Goal: Task Accomplishment & Management: Manage account settings

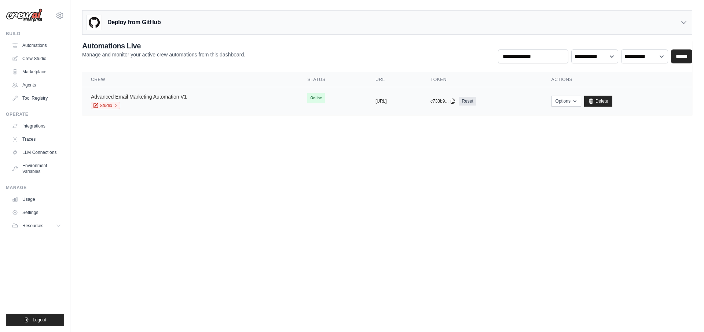
click at [174, 96] on link "Advanced Email Marketing Automation V1" at bounding box center [139, 97] width 96 height 6
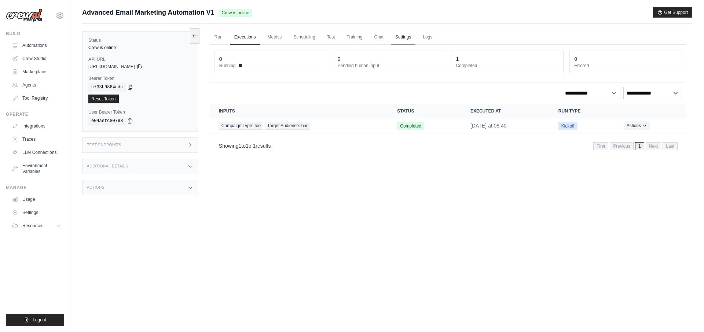
click at [408, 39] on link "Settings" at bounding box center [403, 37] width 25 height 15
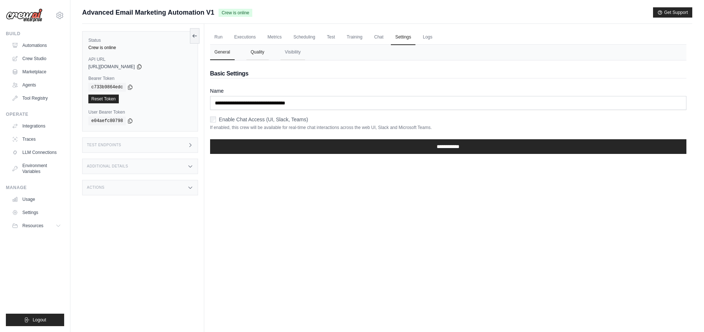
click at [256, 53] on button "Quality" at bounding box center [257, 52] width 22 height 15
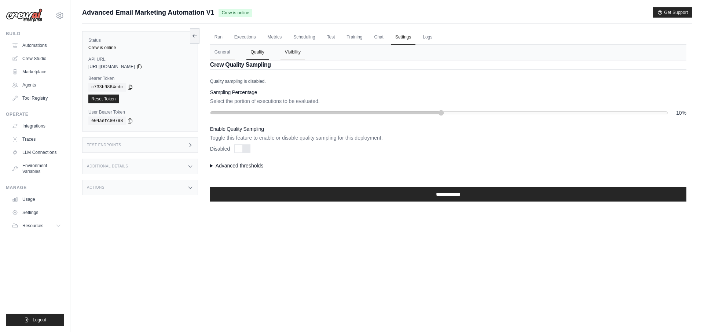
click at [285, 52] on button "Visibility" at bounding box center [292, 52] width 25 height 15
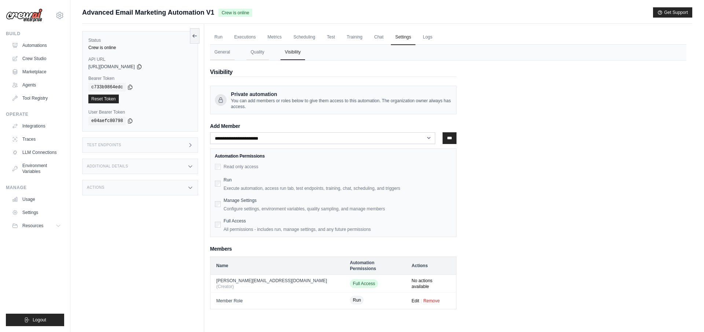
click at [172, 191] on div "Actions" at bounding box center [140, 187] width 116 height 15
drag, startPoint x: 175, startPoint y: 190, endPoint x: 180, endPoint y: 185, distance: 7.5
click at [175, 190] on div "Actions" at bounding box center [140, 187] width 116 height 15
click at [246, 34] on link "Executions" at bounding box center [245, 37] width 30 height 15
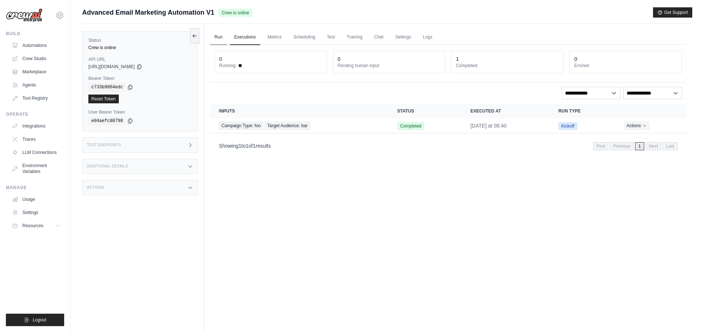
click at [221, 37] on link "Run" at bounding box center [218, 37] width 17 height 15
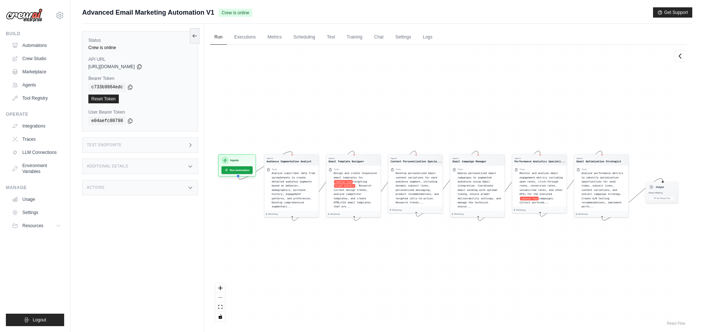
click at [173, 141] on div "Test Endpoints" at bounding box center [140, 144] width 116 height 15
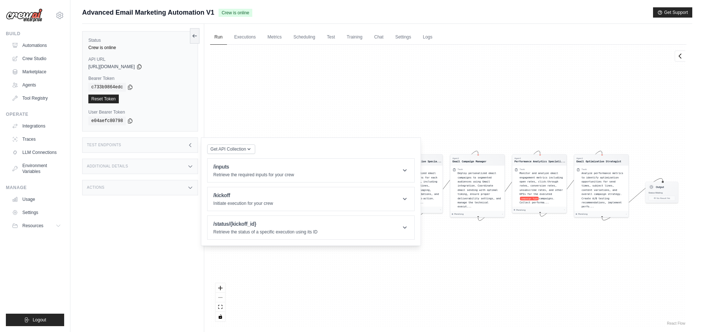
click at [159, 188] on div "Actions" at bounding box center [140, 187] width 116 height 15
click at [173, 148] on div "Test Endpoints" at bounding box center [140, 144] width 116 height 15
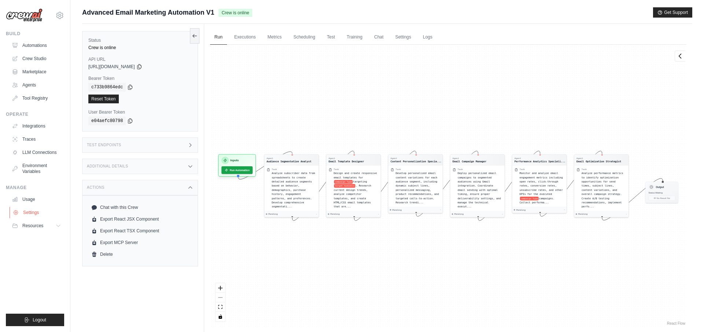
click at [25, 211] on link "Settings" at bounding box center [37, 213] width 55 height 12
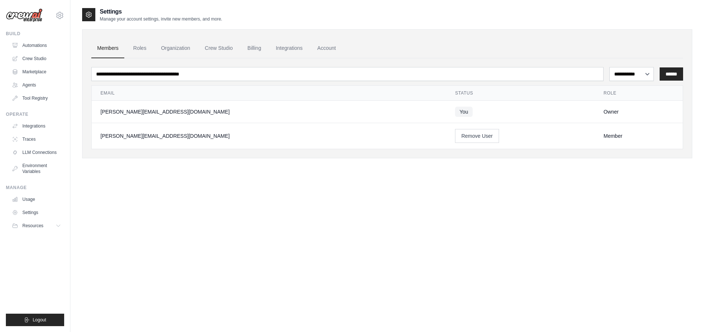
drag, startPoint x: 113, startPoint y: 138, endPoint x: 99, endPoint y: 138, distance: 14.3
click at [99, 138] on td "[PERSON_NAME][EMAIL_ADDRESS][DOMAIN_NAME]" at bounding box center [269, 136] width 354 height 26
copy div "[PERSON_NAME][EMAIL_ADDRESS][DOMAIN_NAME]"
click at [39, 45] on link "Automations" at bounding box center [37, 46] width 55 height 12
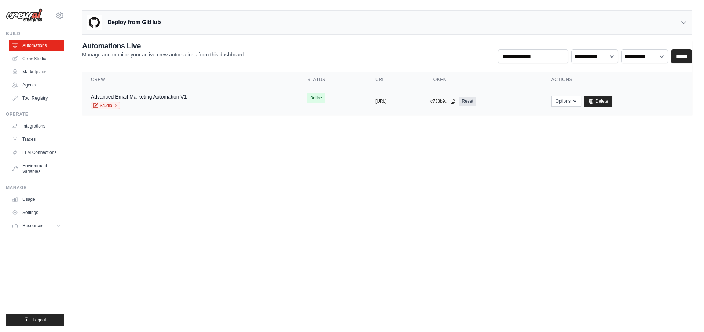
click at [187, 99] on div "Advanced Email Marketing Automation V1 Studio" at bounding box center [190, 101] width 199 height 16
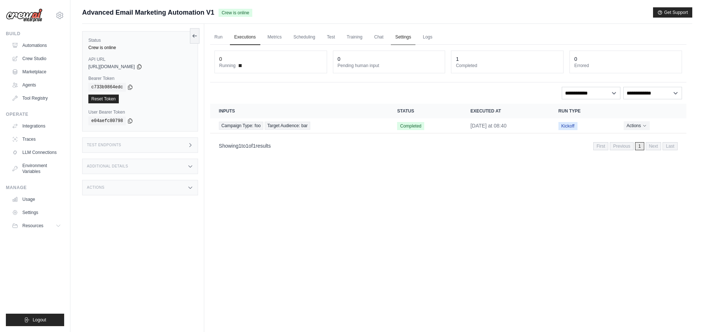
click at [408, 38] on link "Settings" at bounding box center [403, 37] width 25 height 15
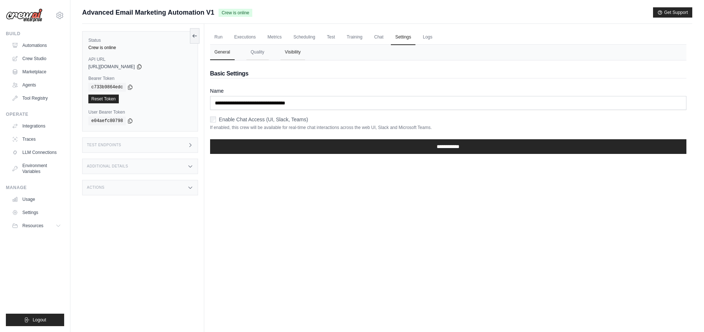
click at [291, 49] on button "Visibility" at bounding box center [292, 52] width 25 height 15
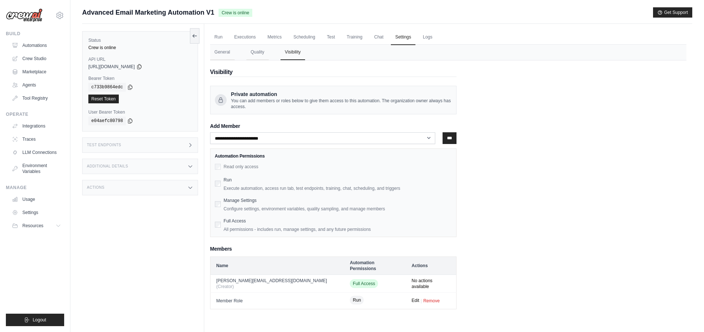
click at [412, 298] on button "Edit" at bounding box center [416, 301] width 8 height 6
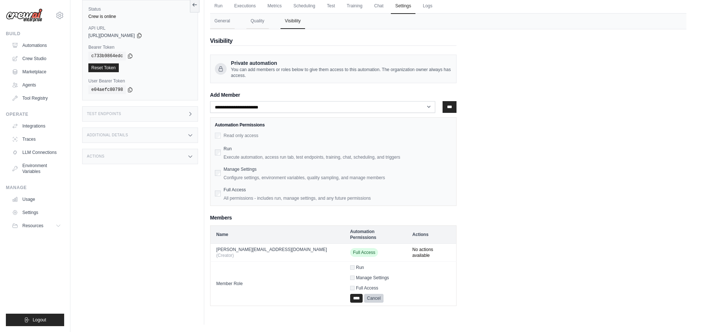
click at [350, 265] on div "Run Manage Settings Full Access" at bounding box center [375, 278] width 51 height 26
drag, startPoint x: 324, startPoint y: 280, endPoint x: 317, endPoint y: 289, distance: 11.7
click at [356, 286] on label "Full Access" at bounding box center [367, 288] width 22 height 5
click at [350, 294] on input "****" at bounding box center [356, 298] width 12 height 9
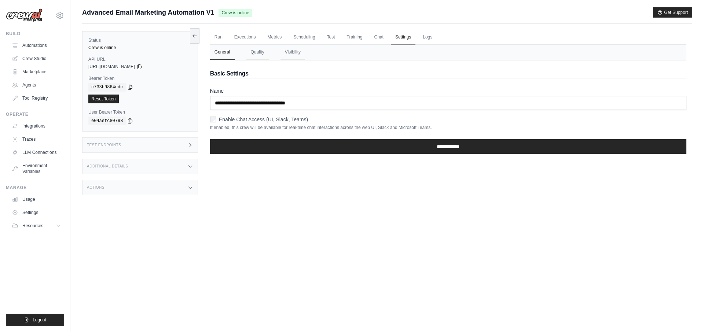
click at [396, 39] on link "Settings" at bounding box center [403, 37] width 25 height 15
click at [288, 54] on button "Visibility" at bounding box center [292, 52] width 25 height 15
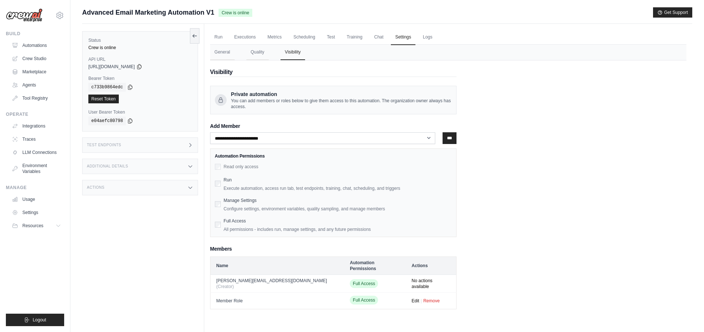
click at [561, 193] on div "**********" at bounding box center [448, 184] width 476 height 249
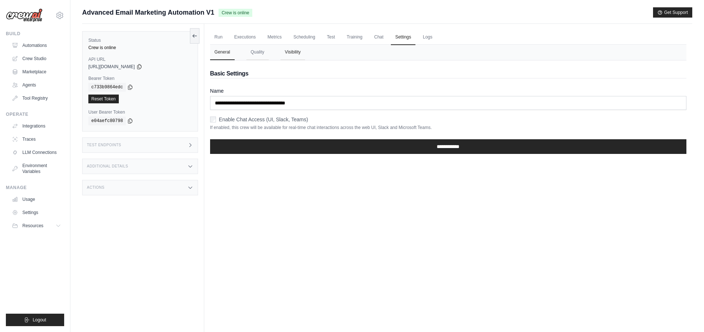
click at [290, 56] on button "Visibility" at bounding box center [292, 52] width 25 height 15
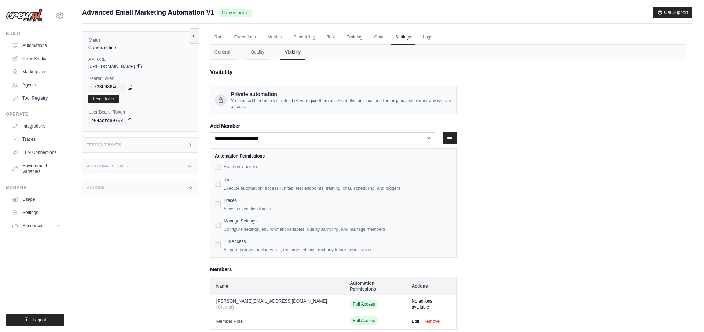
click at [568, 138] on div "**********" at bounding box center [448, 194] width 476 height 269
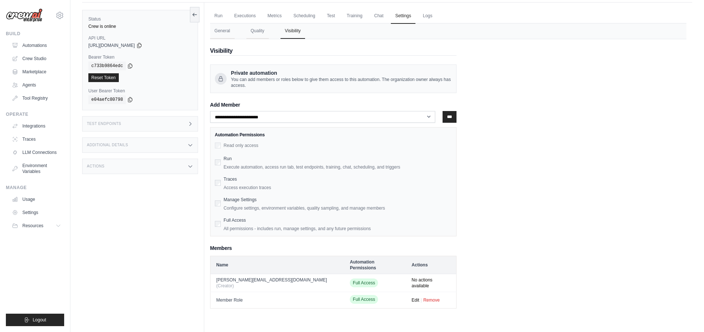
click at [412, 297] on button "Edit" at bounding box center [416, 300] width 8 height 6
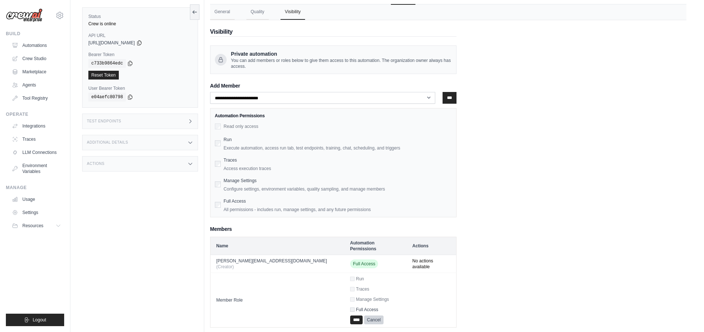
click at [356, 307] on label "Full Access" at bounding box center [367, 309] width 22 height 5
drag, startPoint x: 320, startPoint y: 281, endPoint x: 320, endPoint y: 286, distance: 4.8
click at [356, 287] on label "Traces" at bounding box center [362, 289] width 13 height 5
click at [350, 294] on div "Run Traces Manage Settings Full Access" at bounding box center [375, 294] width 51 height 37
drag, startPoint x: 323, startPoint y: 291, endPoint x: 321, endPoint y: 310, distance: 19.1
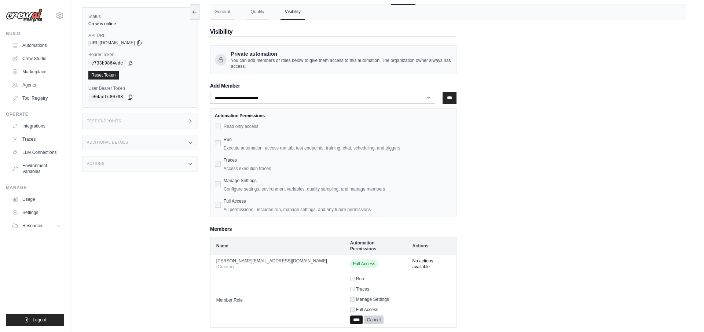
click at [356, 297] on label "Manage Settings" at bounding box center [372, 299] width 33 height 5
click at [350, 316] on input "****" at bounding box center [356, 320] width 12 height 9
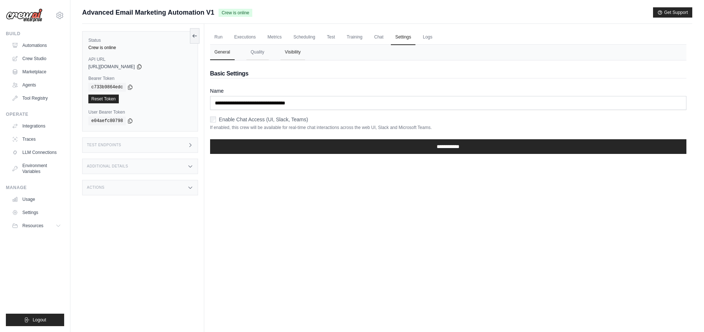
click at [287, 55] on button "Visibility" at bounding box center [292, 52] width 25 height 15
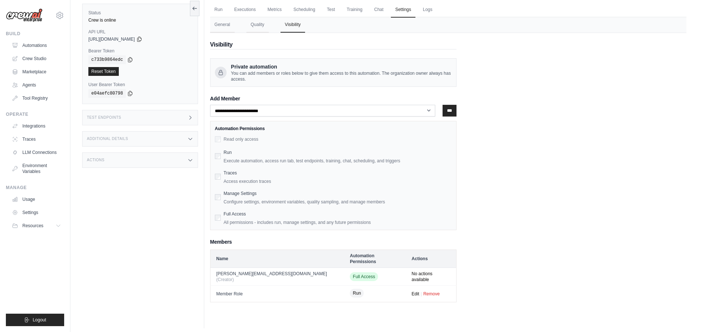
scroll to position [29, 0]
click at [35, 209] on link "Settings" at bounding box center [37, 213] width 55 height 12
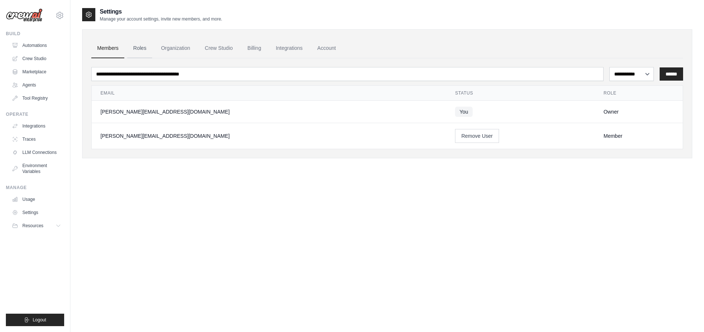
drag, startPoint x: 128, startPoint y: 47, endPoint x: 140, endPoint y: 44, distance: 11.6
click at [128, 47] on link "Roles" at bounding box center [139, 48] width 25 height 20
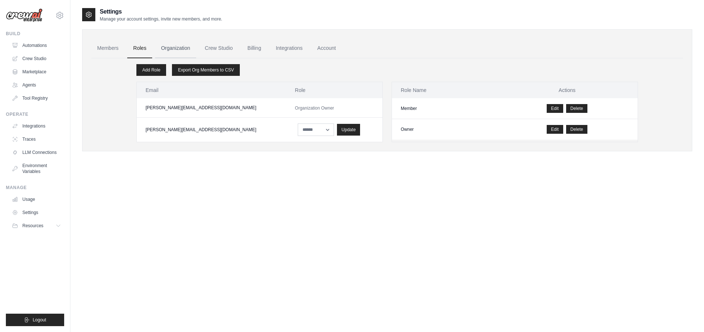
click at [165, 43] on link "Organization" at bounding box center [175, 48] width 41 height 20
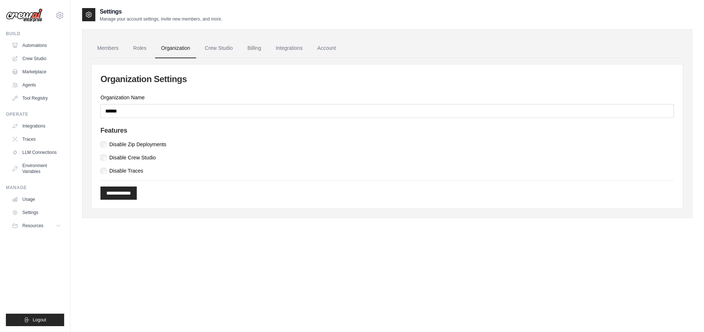
click at [124, 167] on label "Disable Traces" at bounding box center [126, 170] width 34 height 7
click at [136, 156] on label "Disable Crew Studio" at bounding box center [132, 157] width 47 height 7
click at [122, 191] on input "**********" at bounding box center [118, 193] width 36 height 13
